Goal: Task Accomplishment & Management: Complete application form

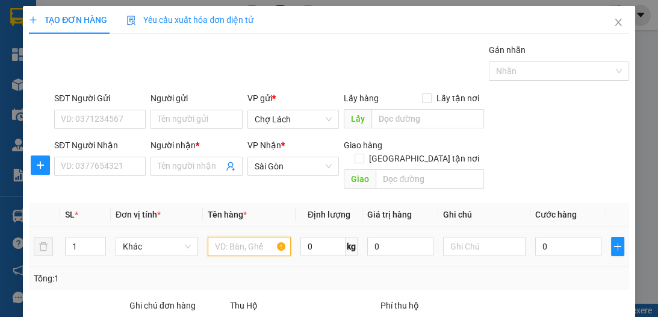
click at [220, 237] on input "text" at bounding box center [249, 246] width 82 height 19
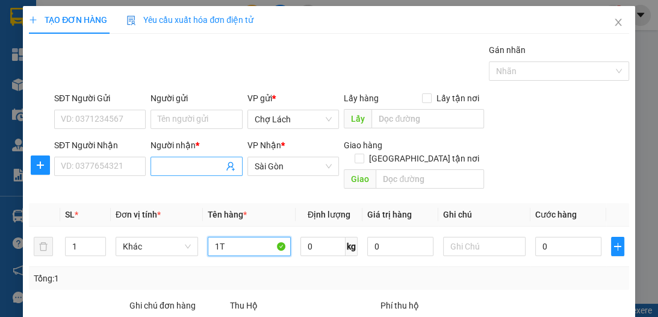
type input "1T"
click at [166, 166] on input "Người nhận *" at bounding box center [190, 166] width 65 height 13
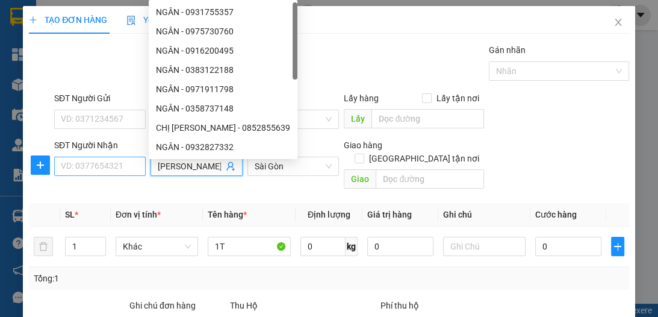
type input "[PERSON_NAME]"
click at [122, 167] on input "SĐT Người Nhận" at bounding box center [100, 166] width 92 height 19
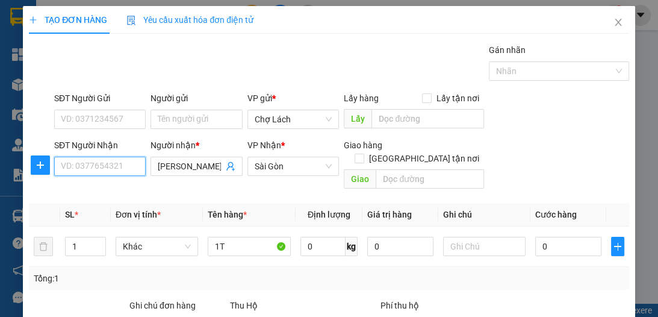
click at [118, 163] on input "SĐT Người Nhận" at bounding box center [100, 166] width 92 height 19
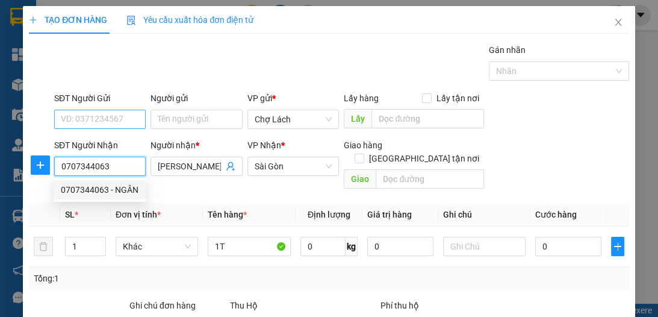
type input "0707344063"
click at [112, 121] on input "SĐT Người Gửi" at bounding box center [100, 119] width 92 height 19
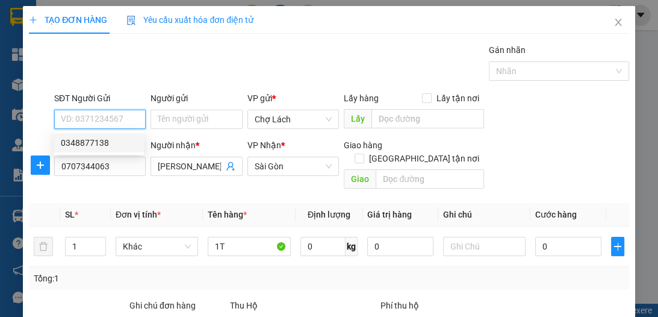
click at [102, 142] on div "0348877138" at bounding box center [99, 142] width 76 height 13
type input "0348877138"
click at [176, 49] on div "Gán nhãn Nhãn" at bounding box center [342, 64] width 580 height 42
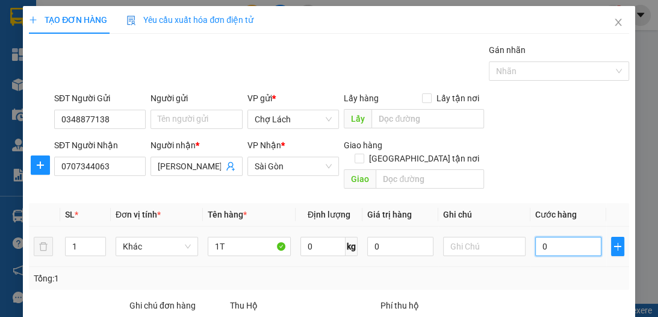
click at [546, 237] on input "0" at bounding box center [568, 246] width 66 height 19
type input "3"
type input "30"
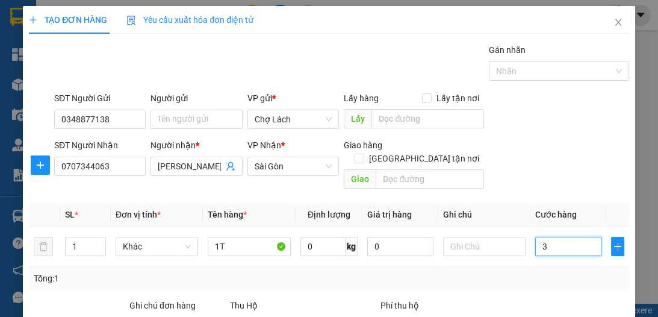
type input "30"
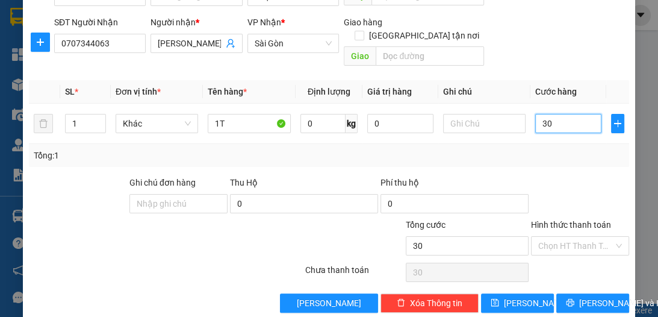
scroll to position [128, 0]
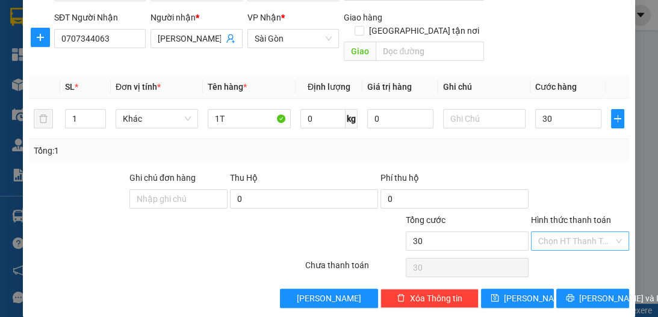
click at [544, 232] on input "Hình thức thanh toán" at bounding box center [575, 241] width 75 height 18
type input "30.000"
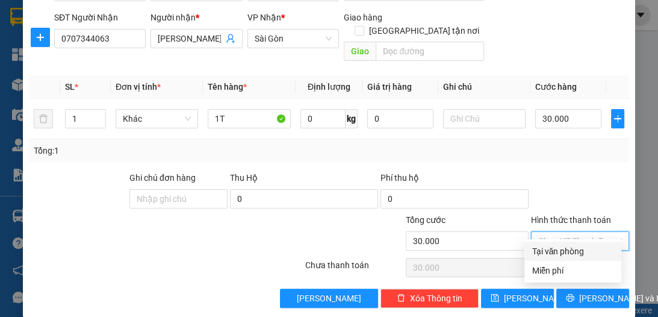
click at [553, 247] on div "Tại văn phòng" at bounding box center [573, 250] width 82 height 13
type input "0"
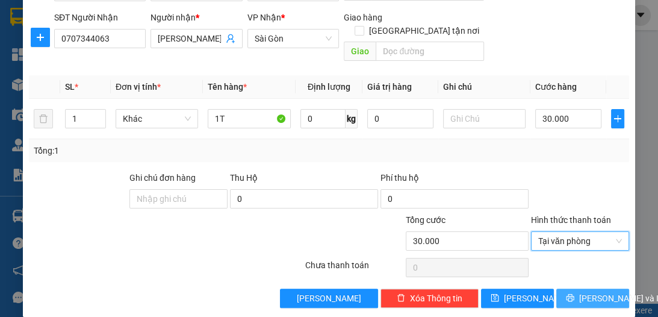
click at [579, 291] on span "[PERSON_NAME] và In" at bounding box center [621, 297] width 84 height 13
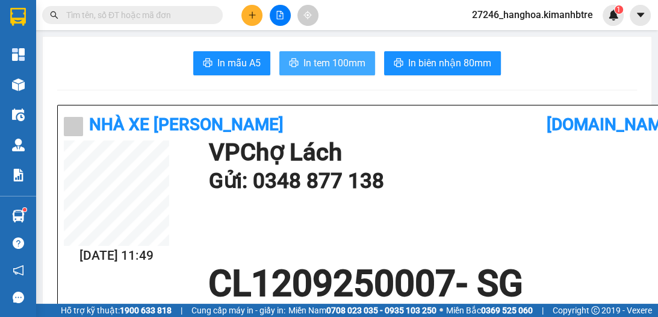
click at [306, 67] on span "In tem 100mm" at bounding box center [334, 62] width 62 height 15
